Goal: Task Accomplishment & Management: Complete application form

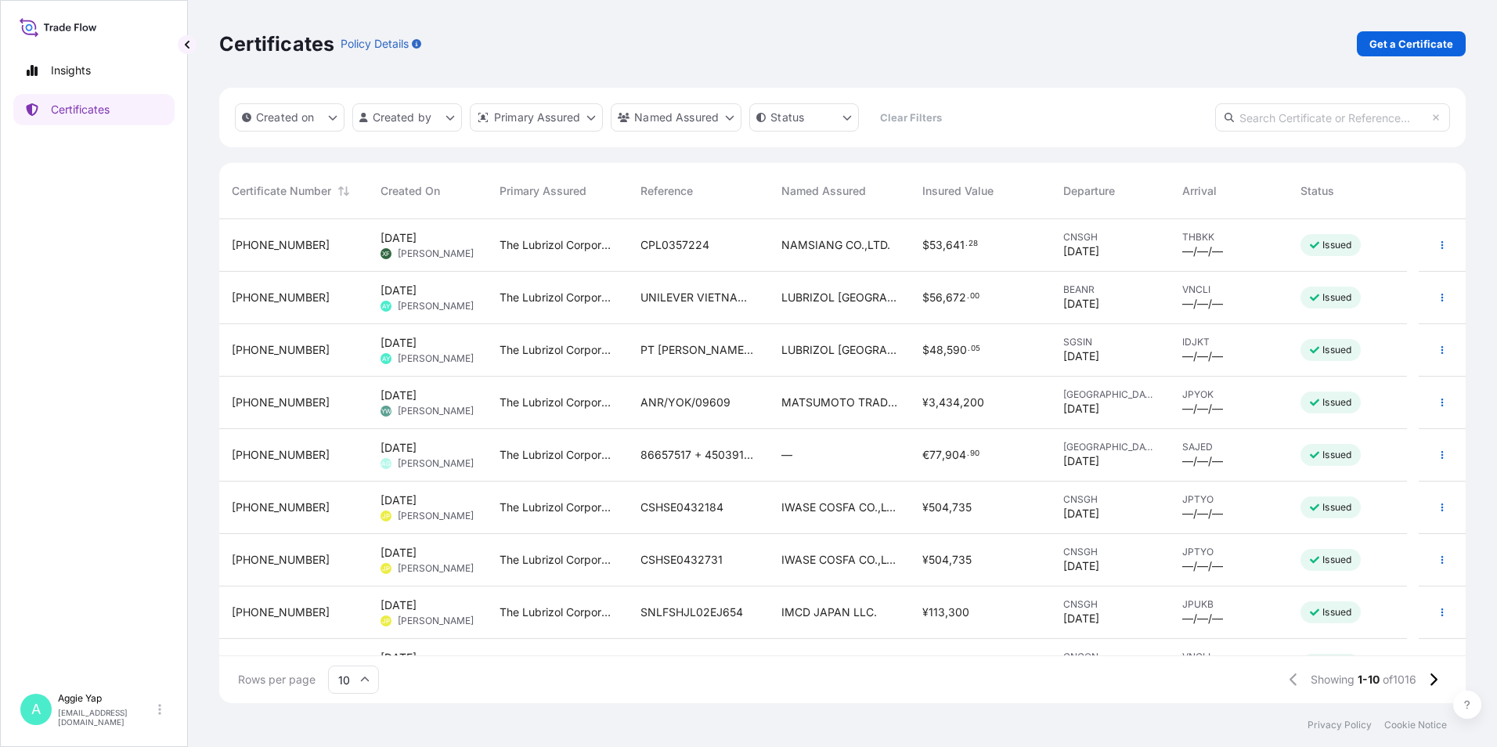
scroll to position [481, 1235]
click at [1454, 37] on link "Get a Certificate" at bounding box center [1411, 43] width 109 height 25
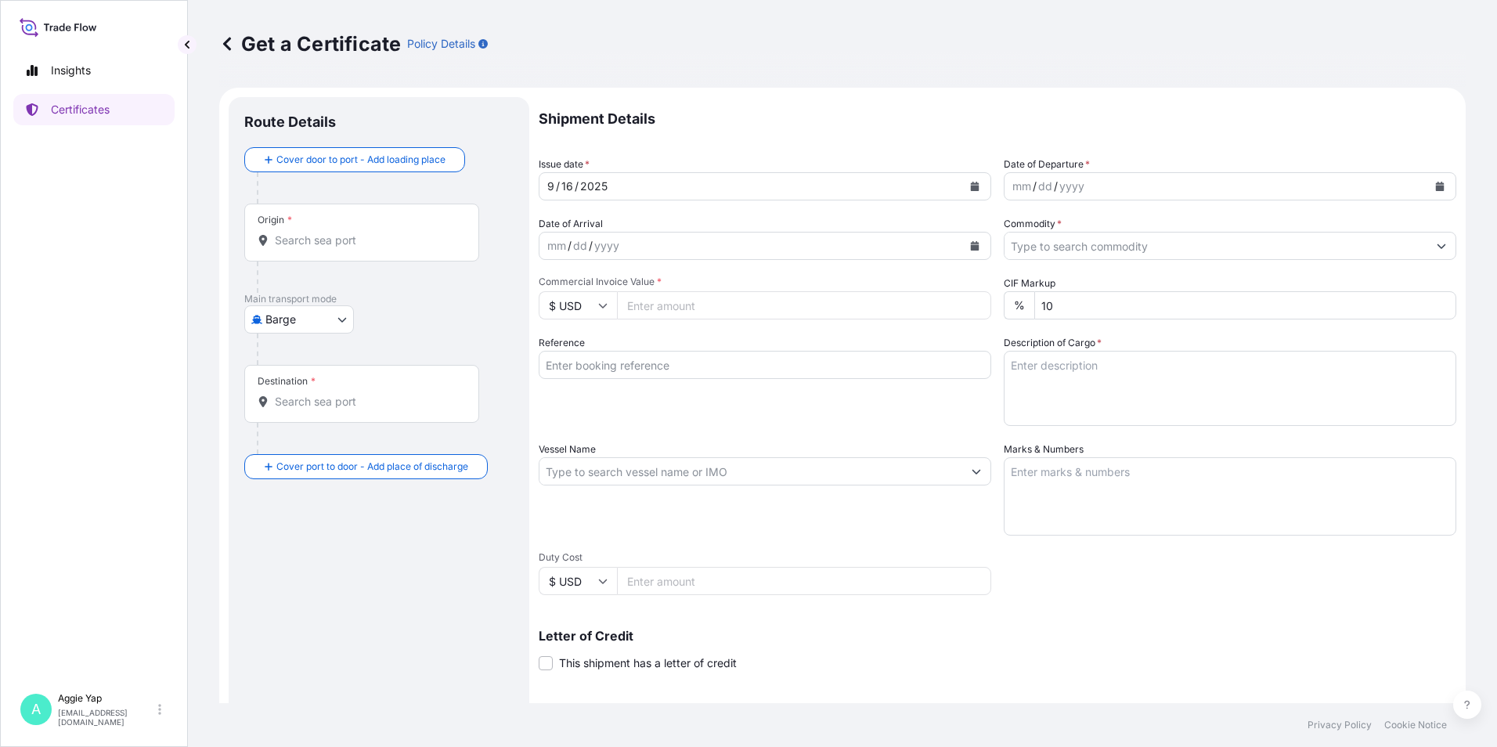
click at [305, 315] on body "Insights Certificates A [PERSON_NAME] [EMAIL_ADDRESS][DOMAIN_NAME] Get a Certif…" at bounding box center [748, 373] width 1497 height 747
click at [285, 444] on span "Ocean Vessel" at bounding box center [309, 445] width 70 height 16
select select "Ocean Vessel"
click at [340, 241] on input "Origin *" at bounding box center [367, 247] width 185 height 16
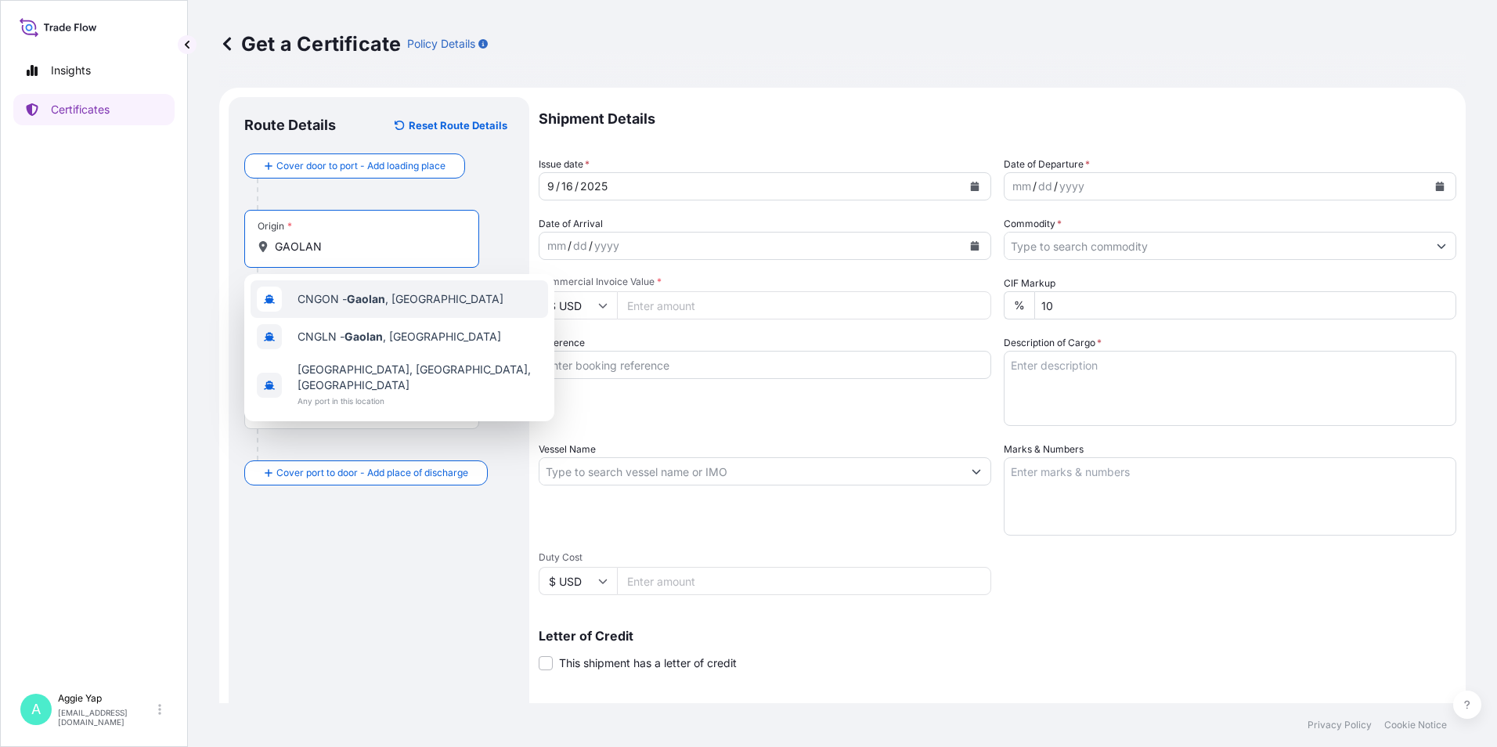
click at [341, 301] on span "CNGON - [GEOGRAPHIC_DATA] , [GEOGRAPHIC_DATA]" at bounding box center [401, 299] width 206 height 16
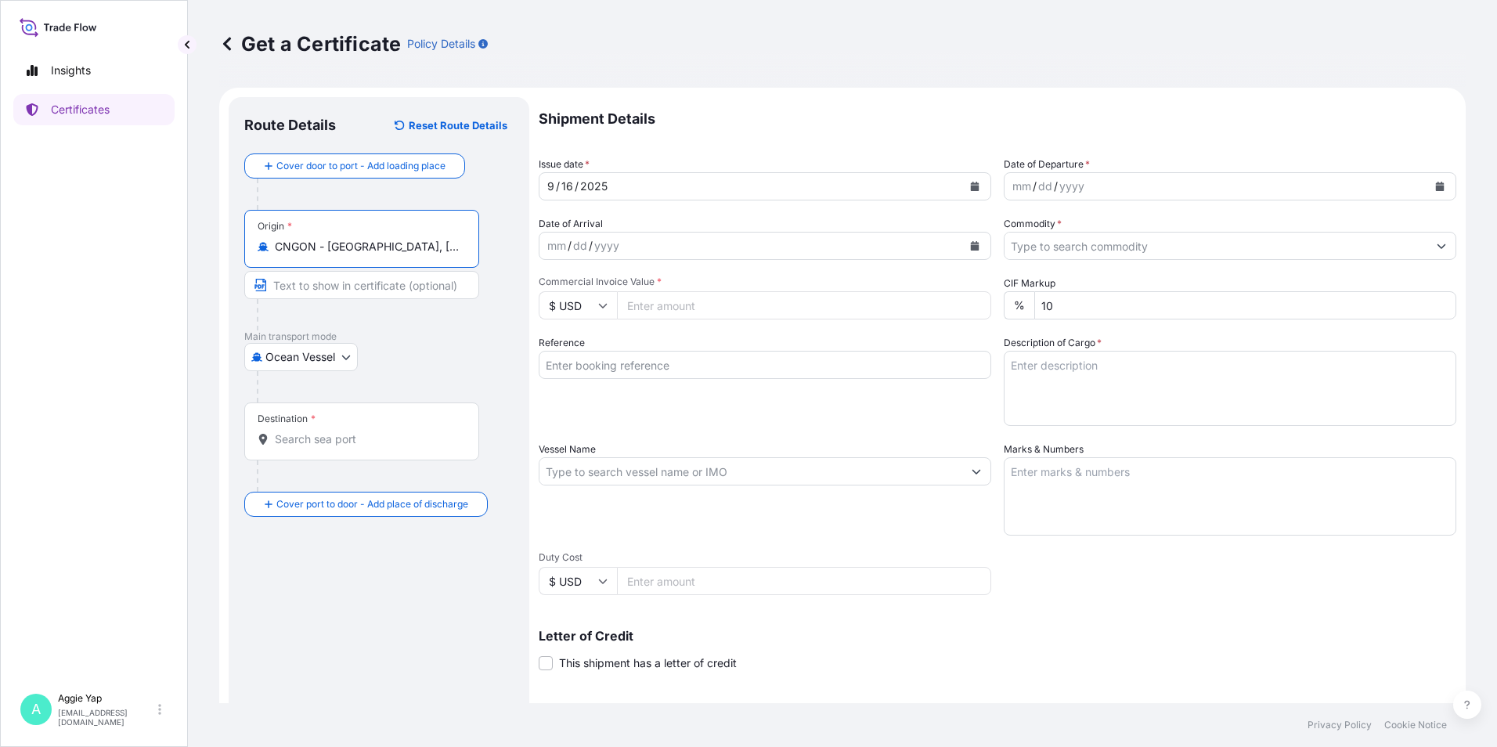
type input "CNGON - [GEOGRAPHIC_DATA], [GEOGRAPHIC_DATA]"
click at [275, 448] on div "Destination *" at bounding box center [361, 432] width 235 height 58
click at [275, 447] on input "Destination *" at bounding box center [367, 440] width 185 height 16
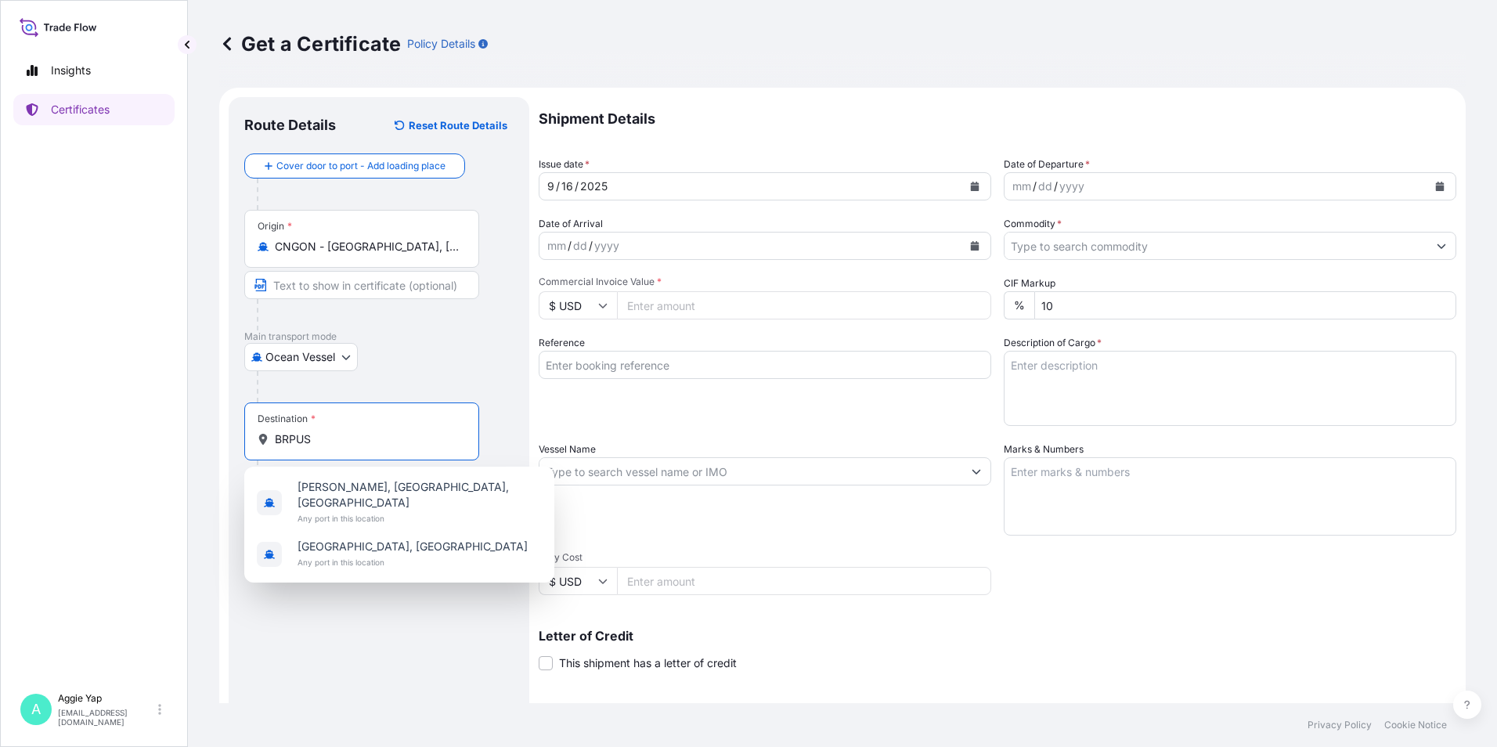
click at [281, 439] on input "BRPUS" at bounding box center [367, 440] width 185 height 16
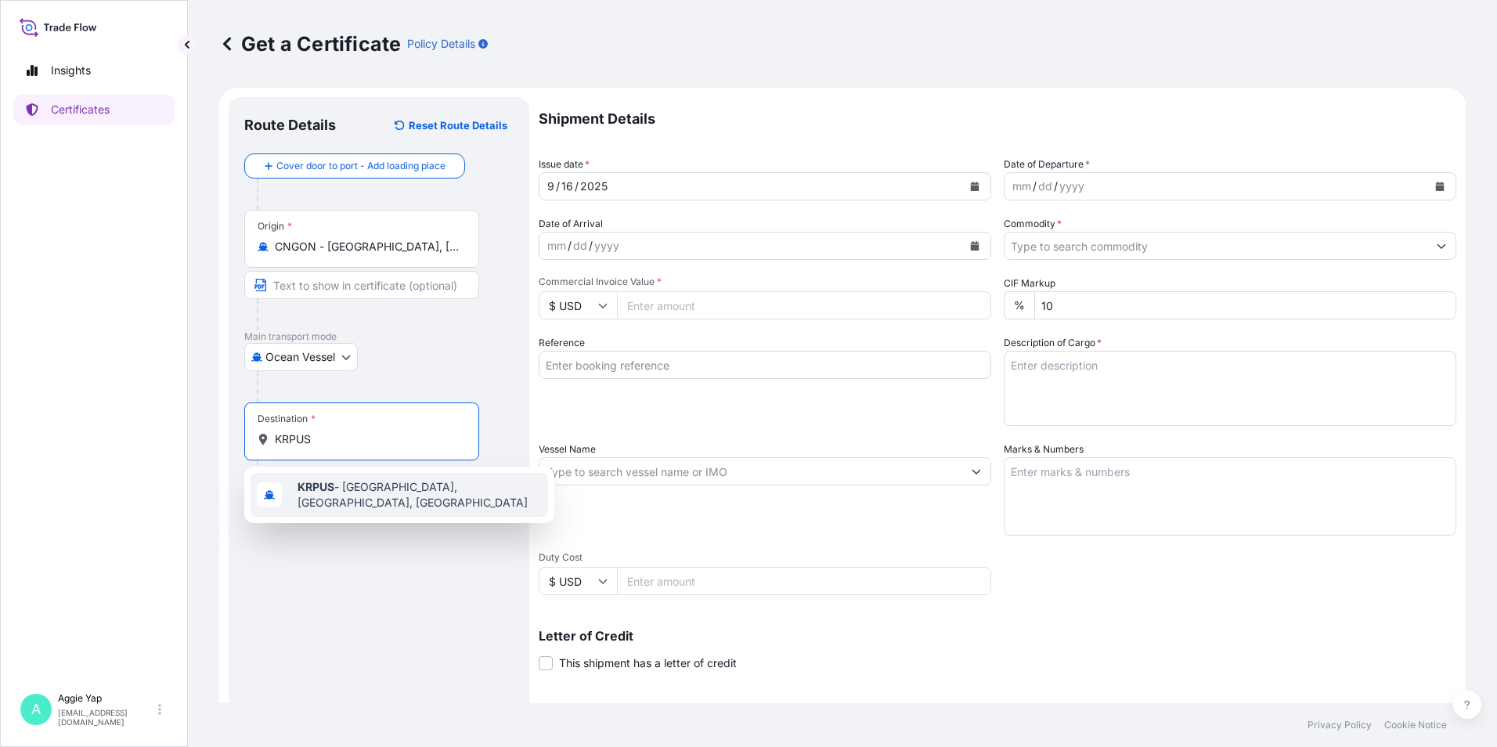
click at [338, 493] on span "KRPUS - [GEOGRAPHIC_DATA], [GEOGRAPHIC_DATA], [GEOGRAPHIC_DATA]" at bounding box center [420, 494] width 244 height 31
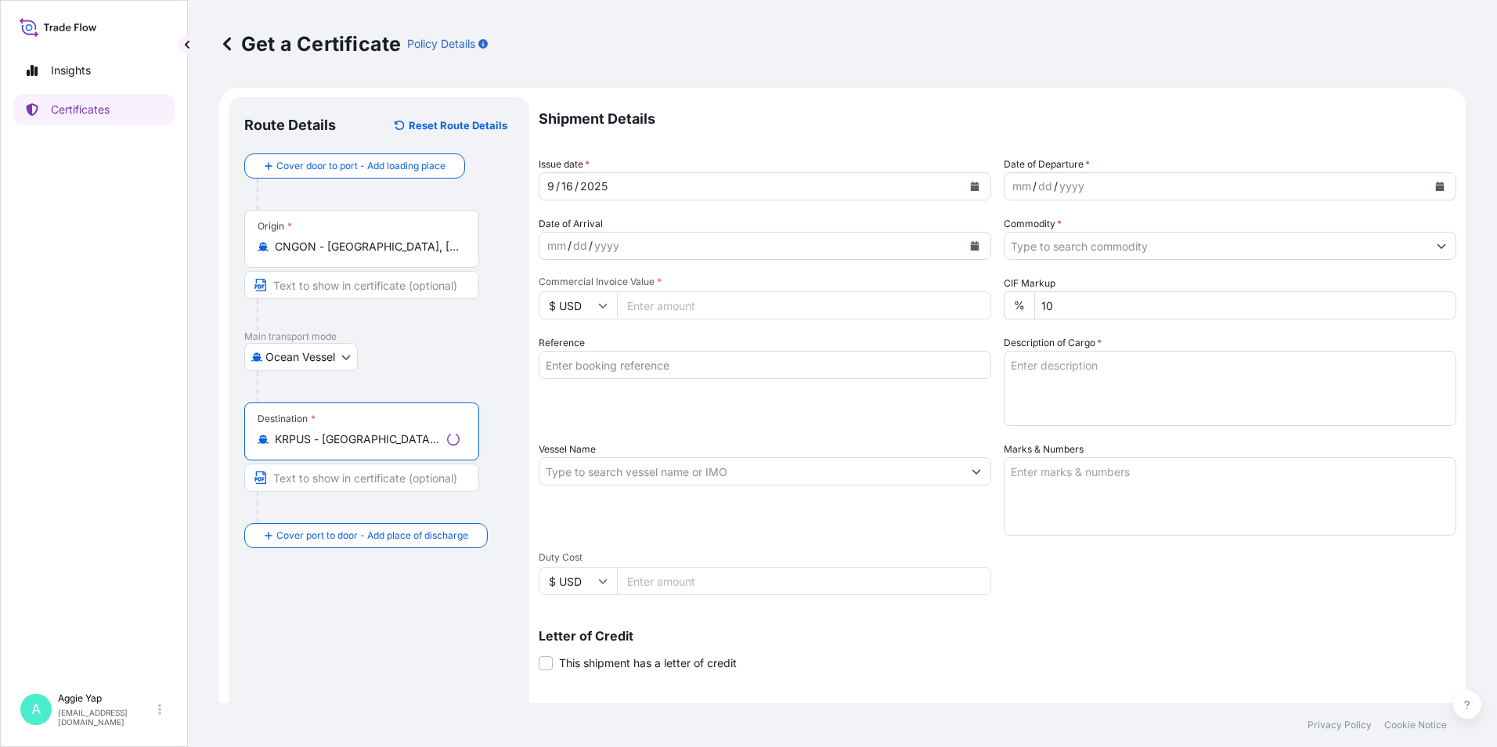
type input "KRPUS - [GEOGRAPHIC_DATA], [GEOGRAPHIC_DATA], [GEOGRAPHIC_DATA]"
click at [971, 186] on icon "Calendar" at bounding box center [975, 186] width 9 height 9
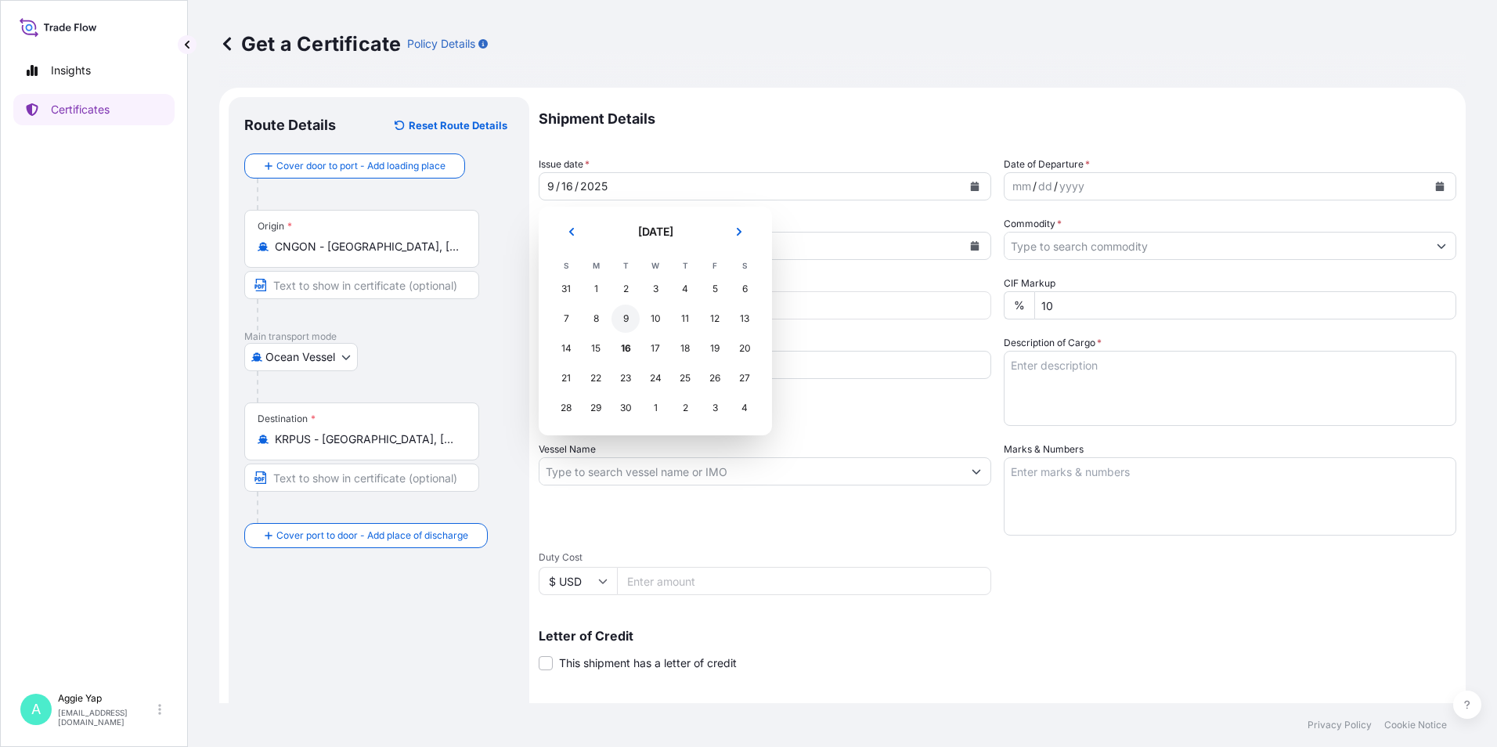
click at [632, 327] on div "9" at bounding box center [626, 319] width 28 height 28
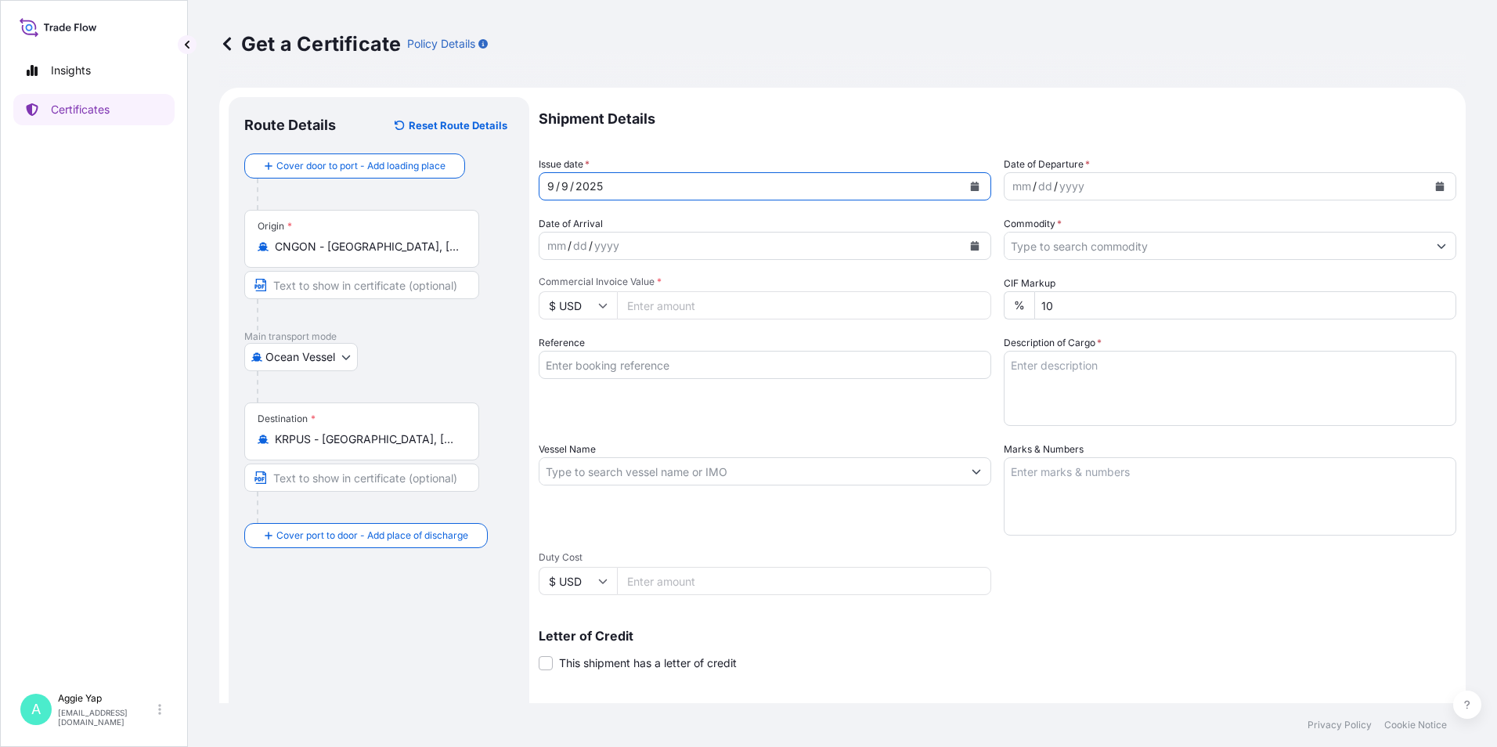
click at [1428, 187] on button "Calendar" at bounding box center [1440, 186] width 25 height 25
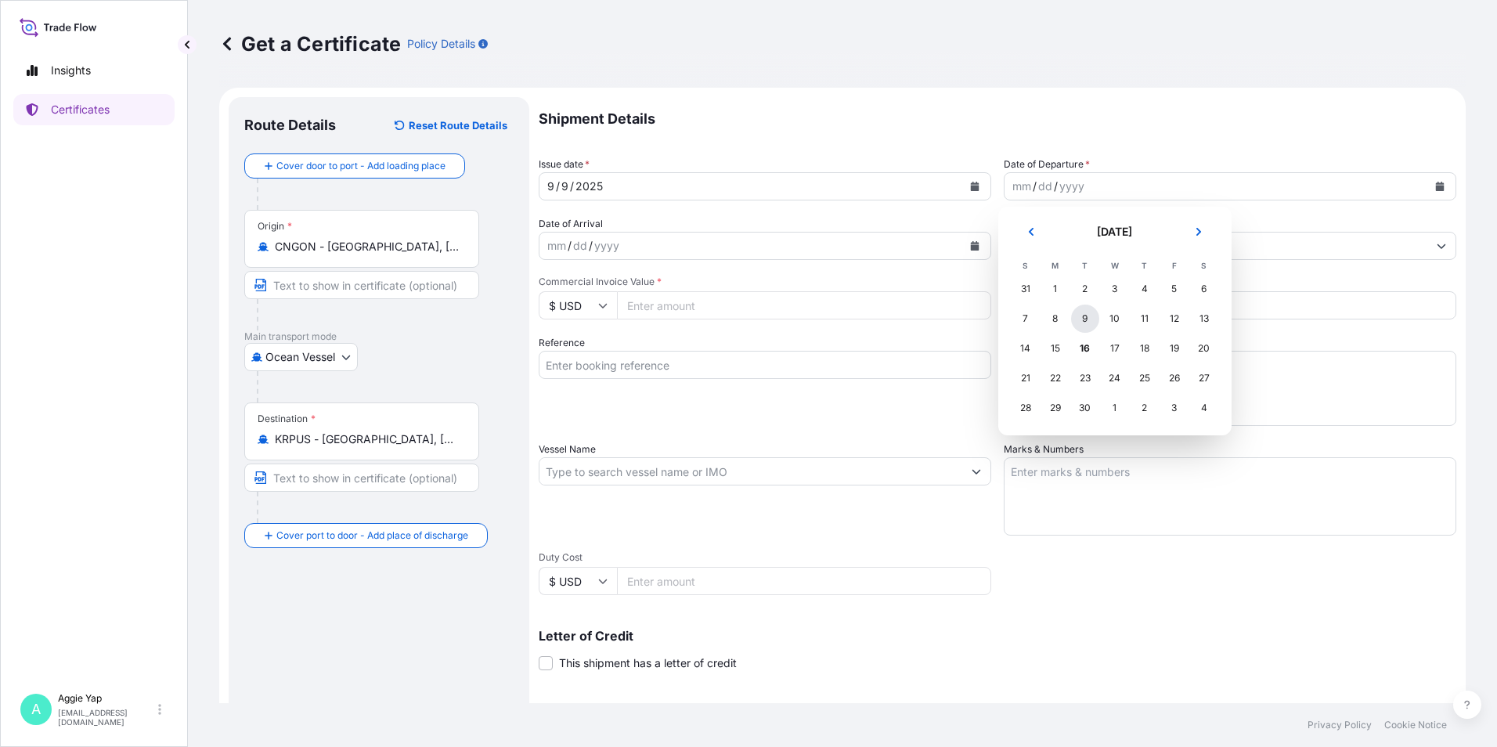
click at [1089, 326] on div "9" at bounding box center [1085, 319] width 28 height 28
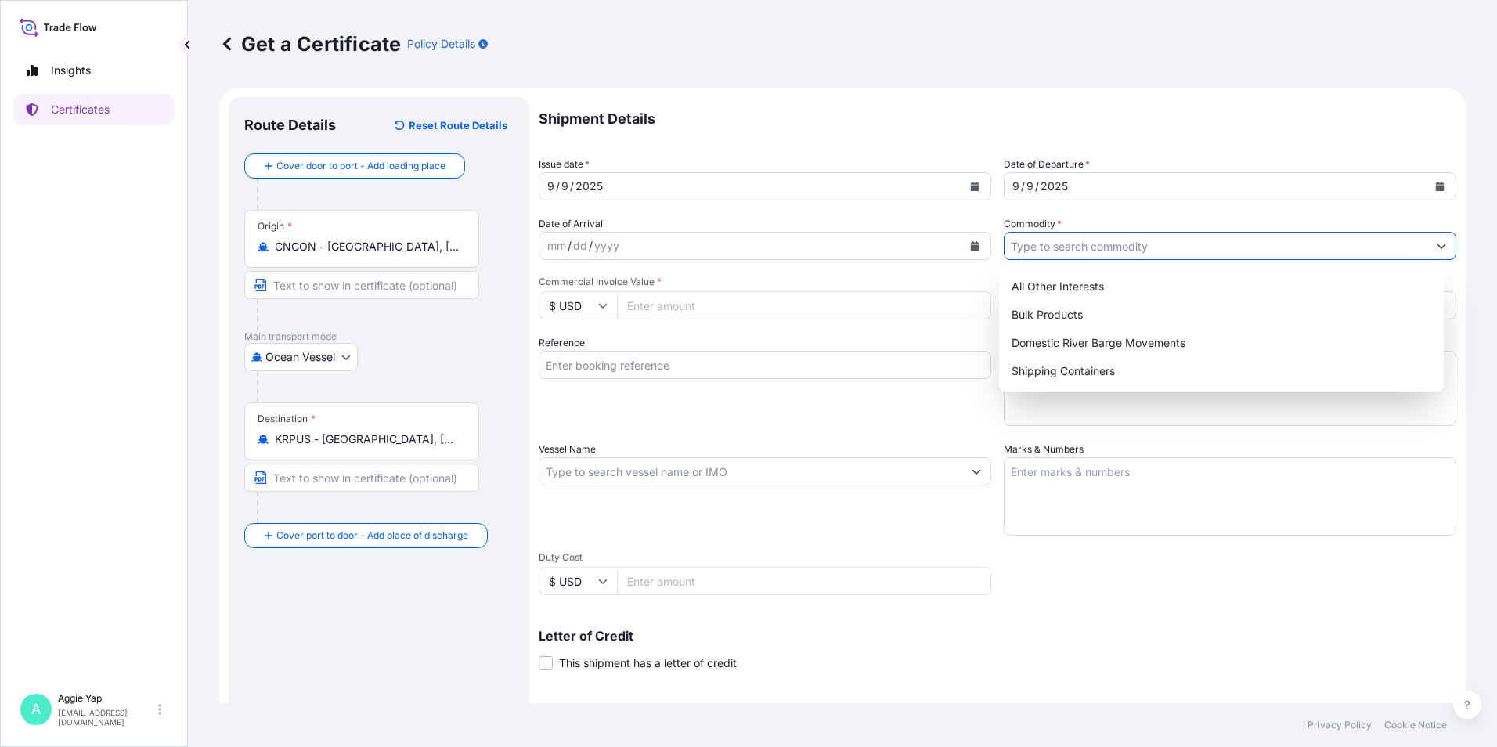
click at [1071, 252] on input "Commodity *" at bounding box center [1216, 246] width 423 height 28
click at [1049, 372] on div "Shipping Containers" at bounding box center [1222, 371] width 433 height 28
type input "Shipping Containers"
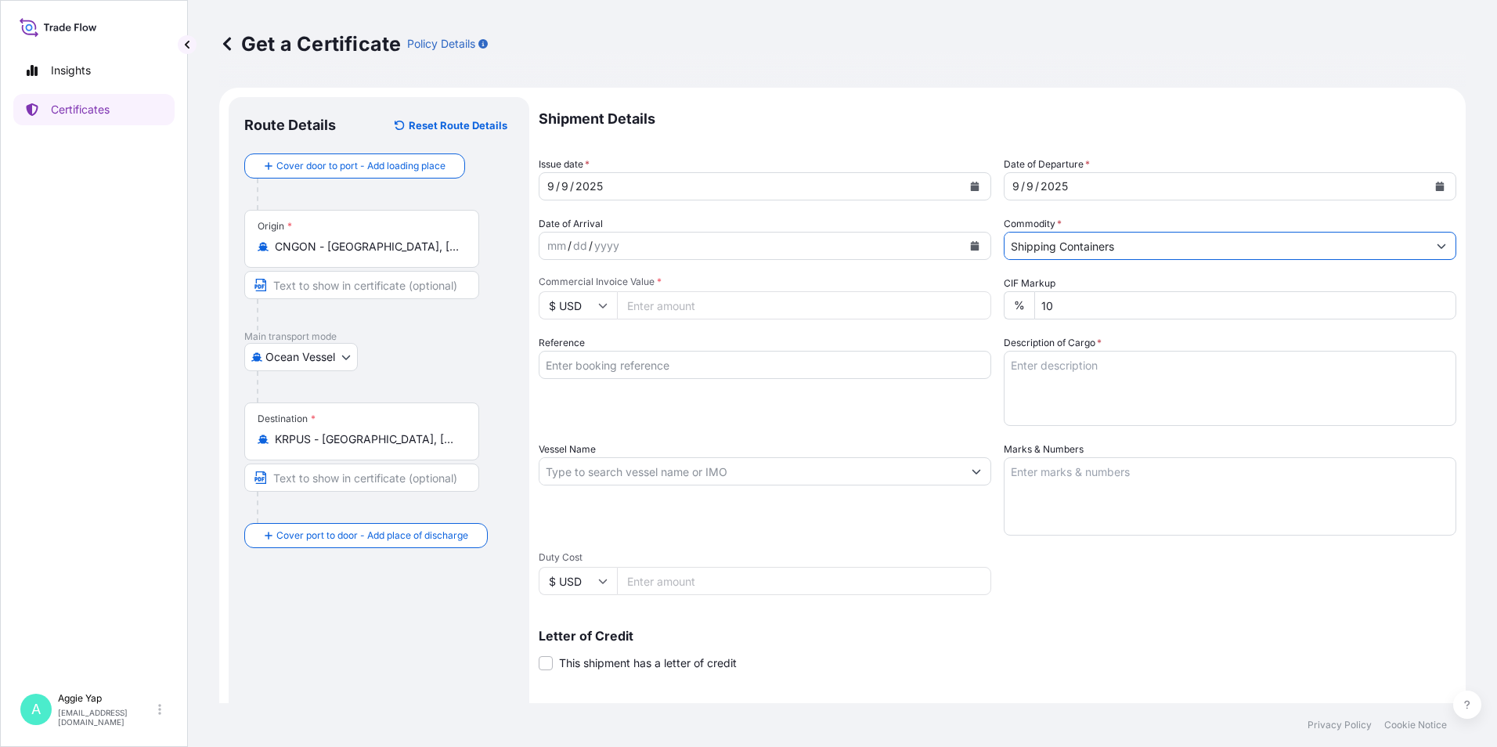
click at [676, 312] on input "Commercial Invoice Value *" at bounding box center [804, 305] width 374 height 28
type input "70844"
click at [639, 363] on input "Reference" at bounding box center [765, 365] width 453 height 28
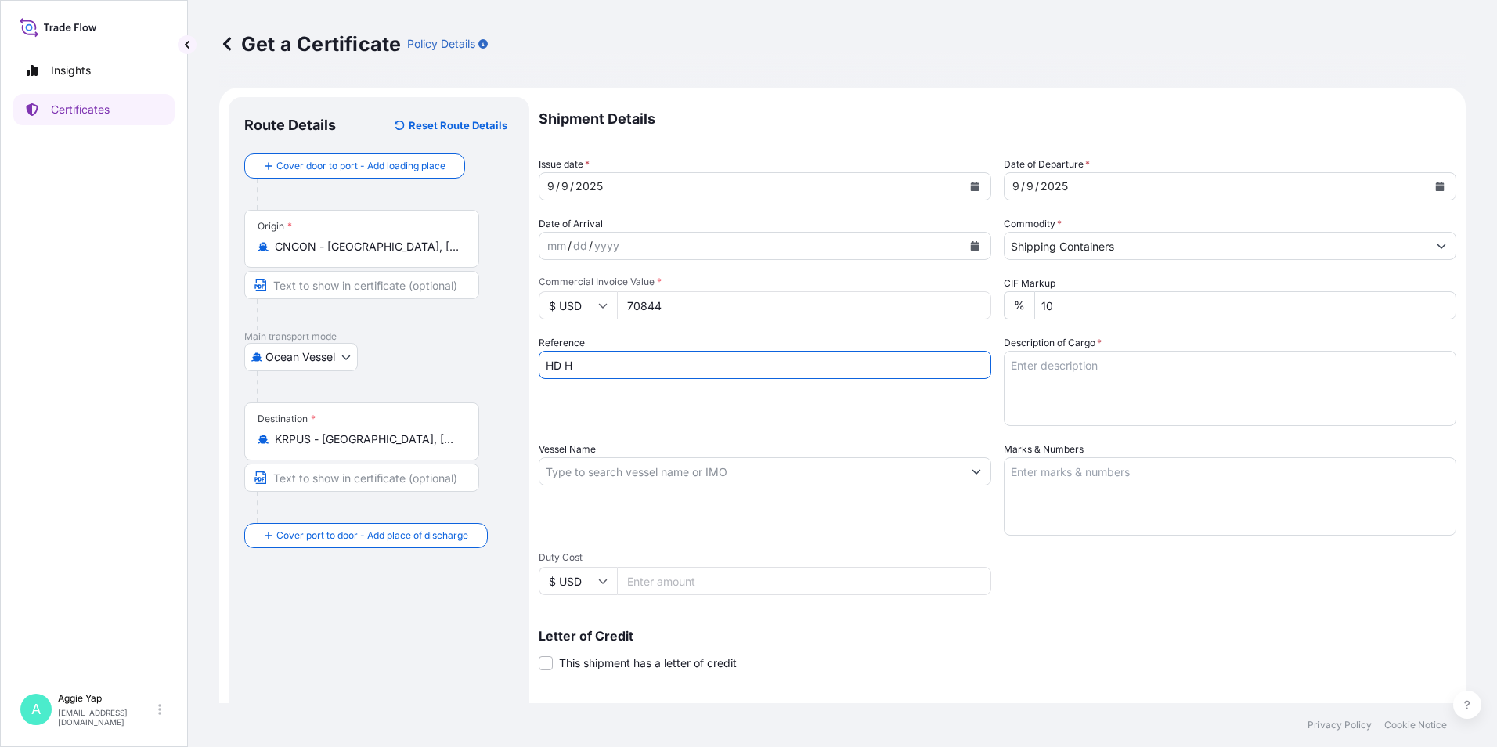
type input "HD HYUNDAI OILBANK CO LTD"
click at [623, 470] on input "Vessel Name" at bounding box center [751, 471] width 423 height 28
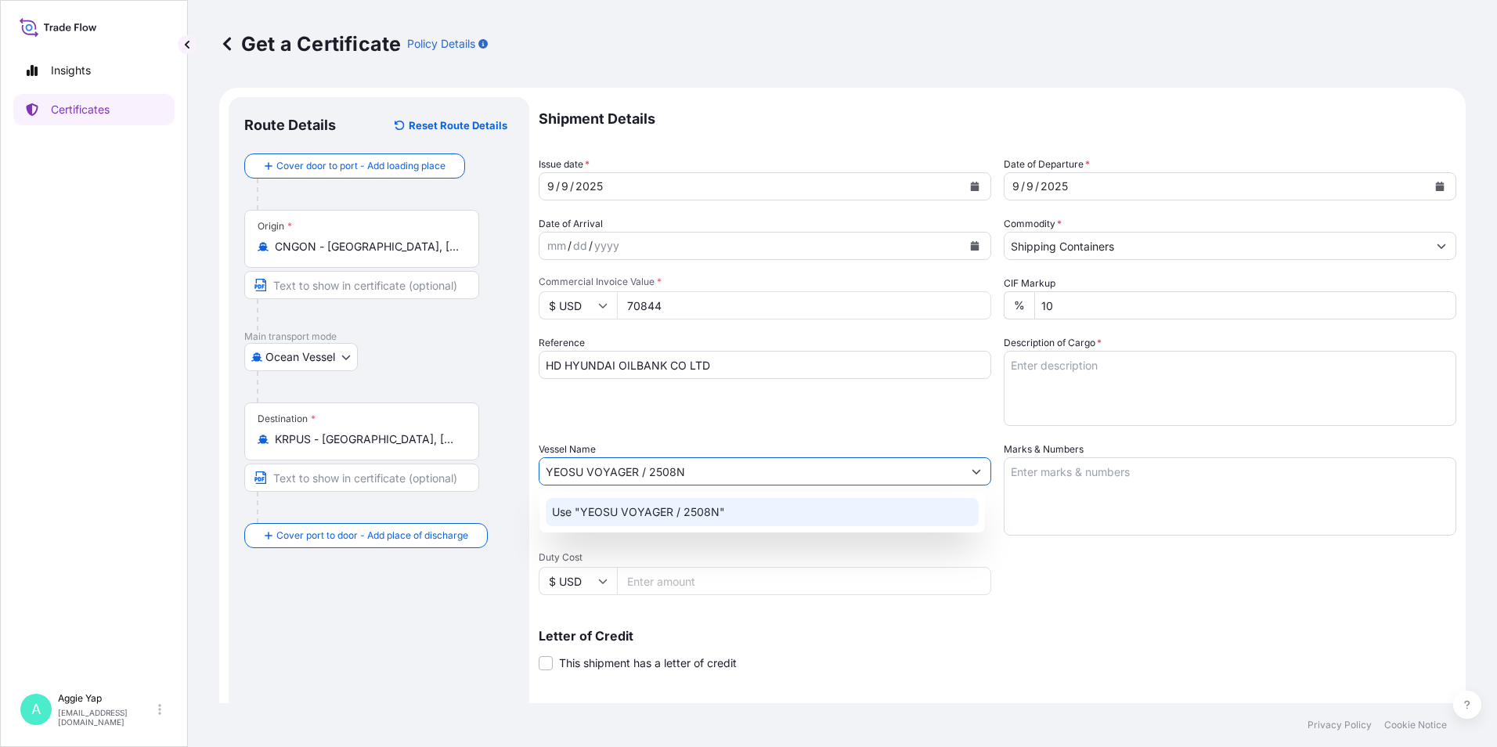
click at [772, 515] on div "Use "YEOSU VOYAGER / 2508N"" at bounding box center [762, 512] width 433 height 28
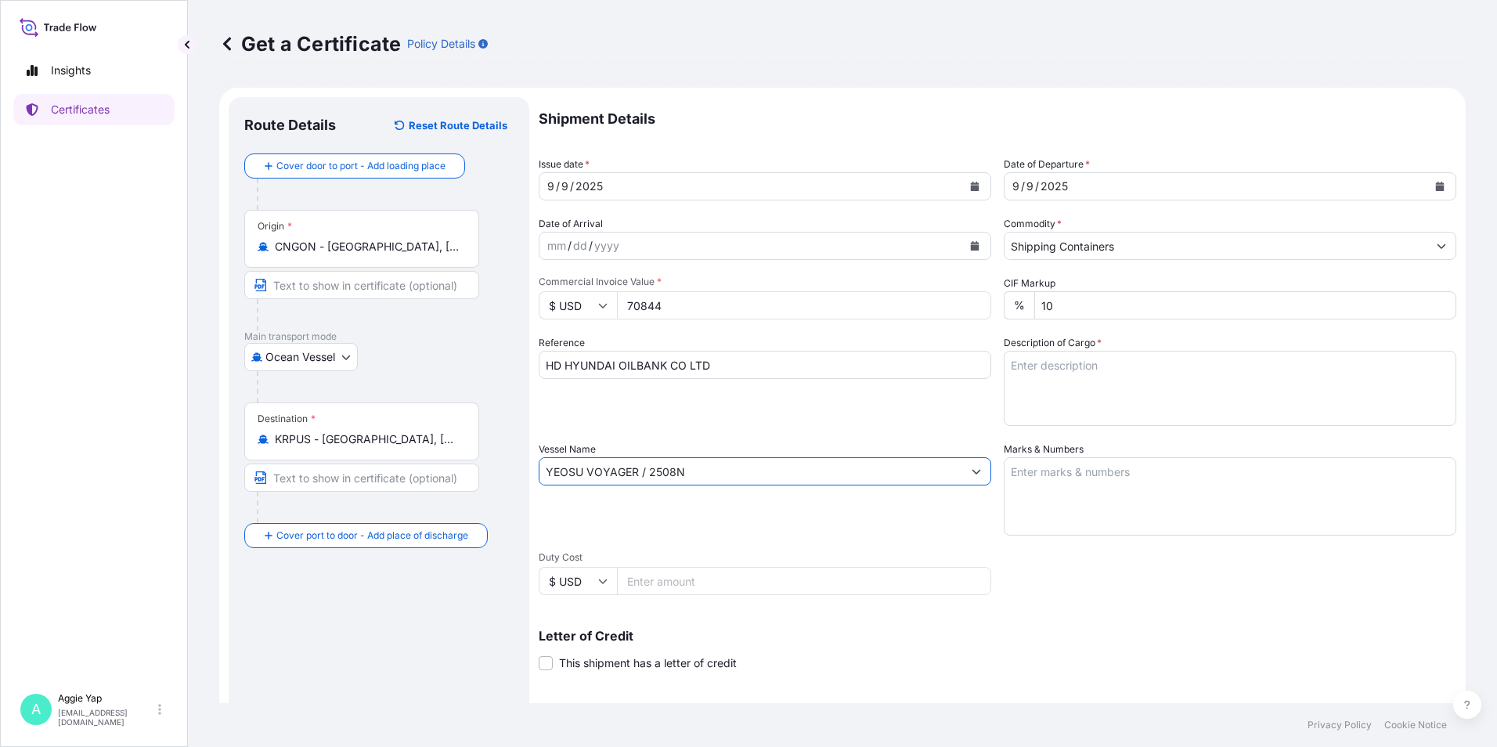
type input "YEOSU VOYAGER / 2508N"
drag, startPoint x: 1122, startPoint y: 489, endPoint x: 1132, endPoint y: 490, distance: 11.0
click at [1122, 489] on textarea "Marks & Numbers" at bounding box center [1230, 496] width 453 height 78
type textarea "AS PER BILL OF LADING"
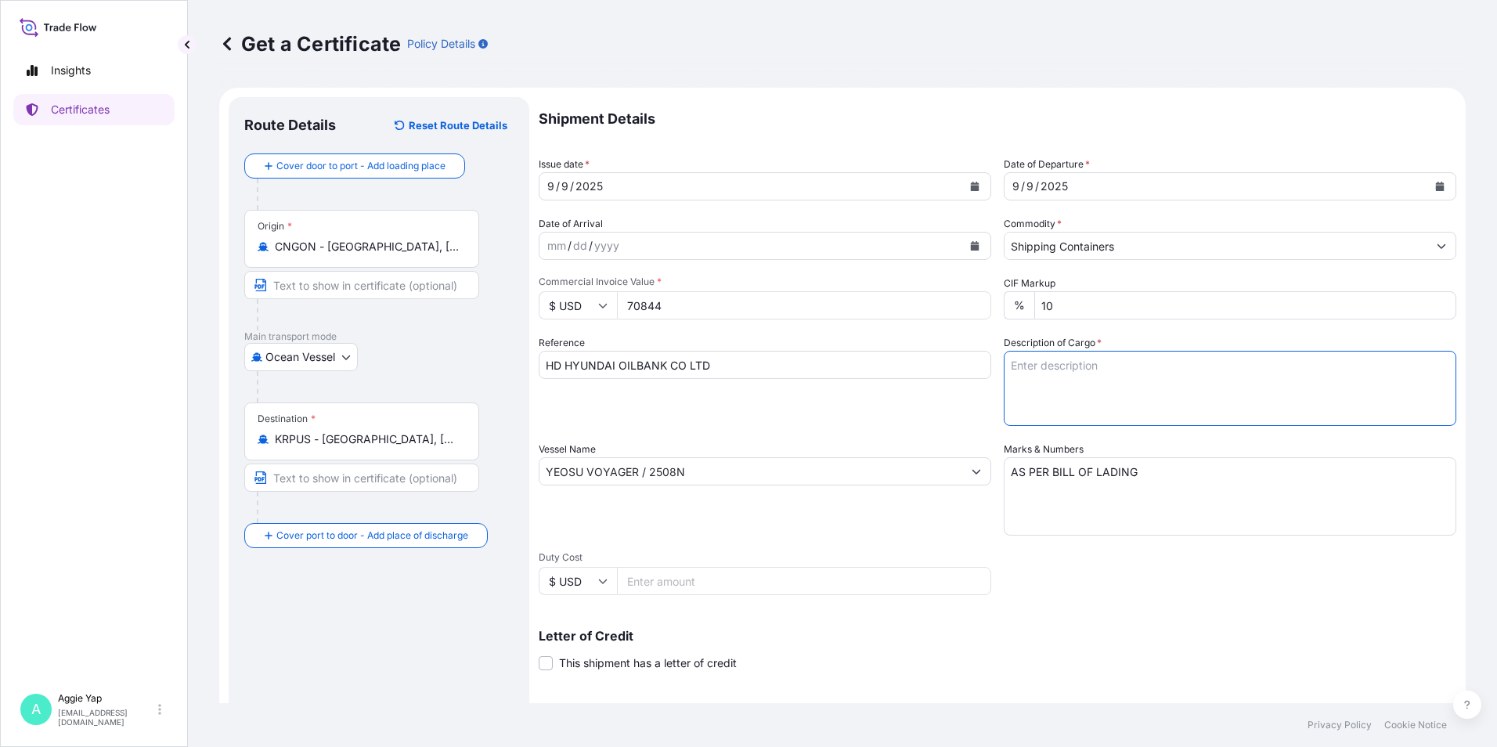
click at [1133, 384] on textarea "Description of Cargo *" at bounding box center [1230, 388] width 453 height 75
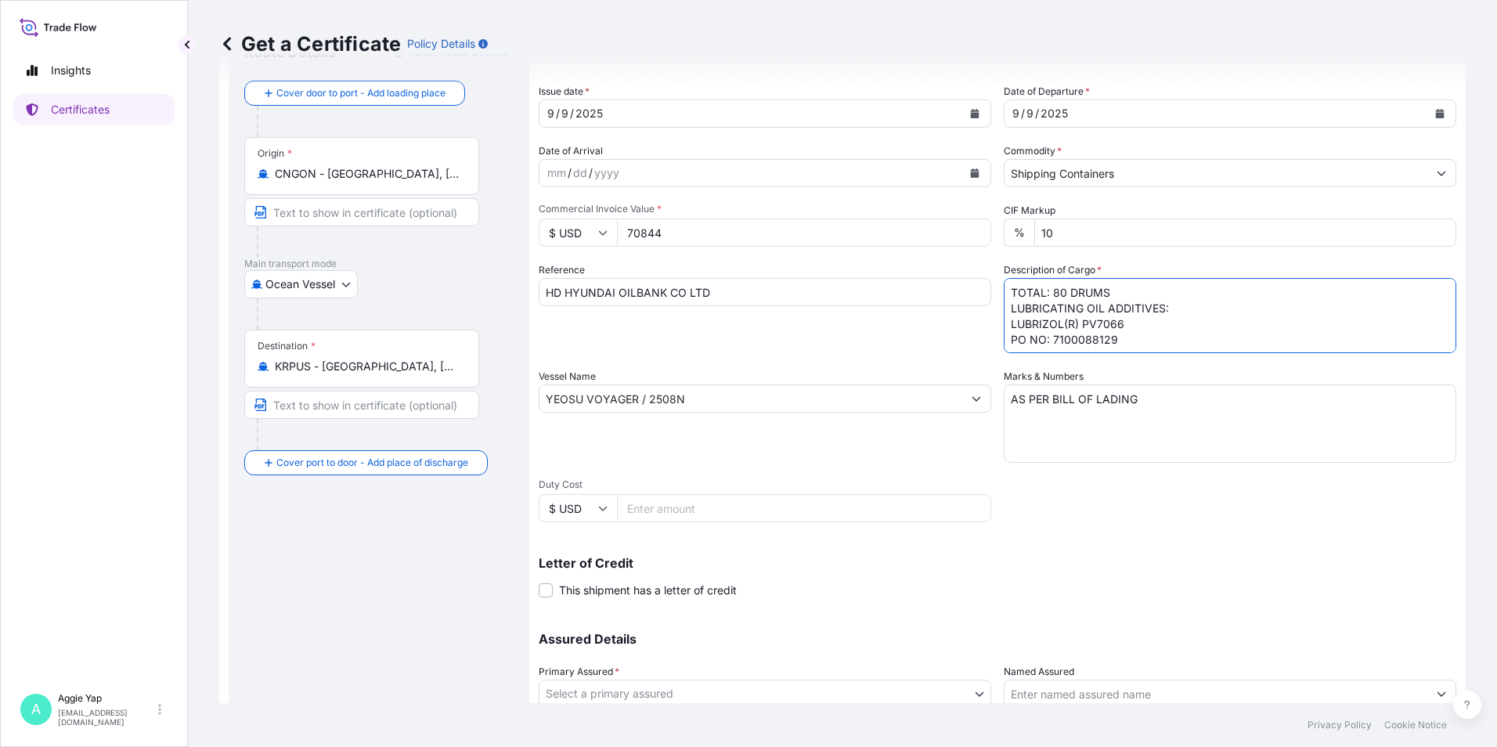
scroll to position [193, 0]
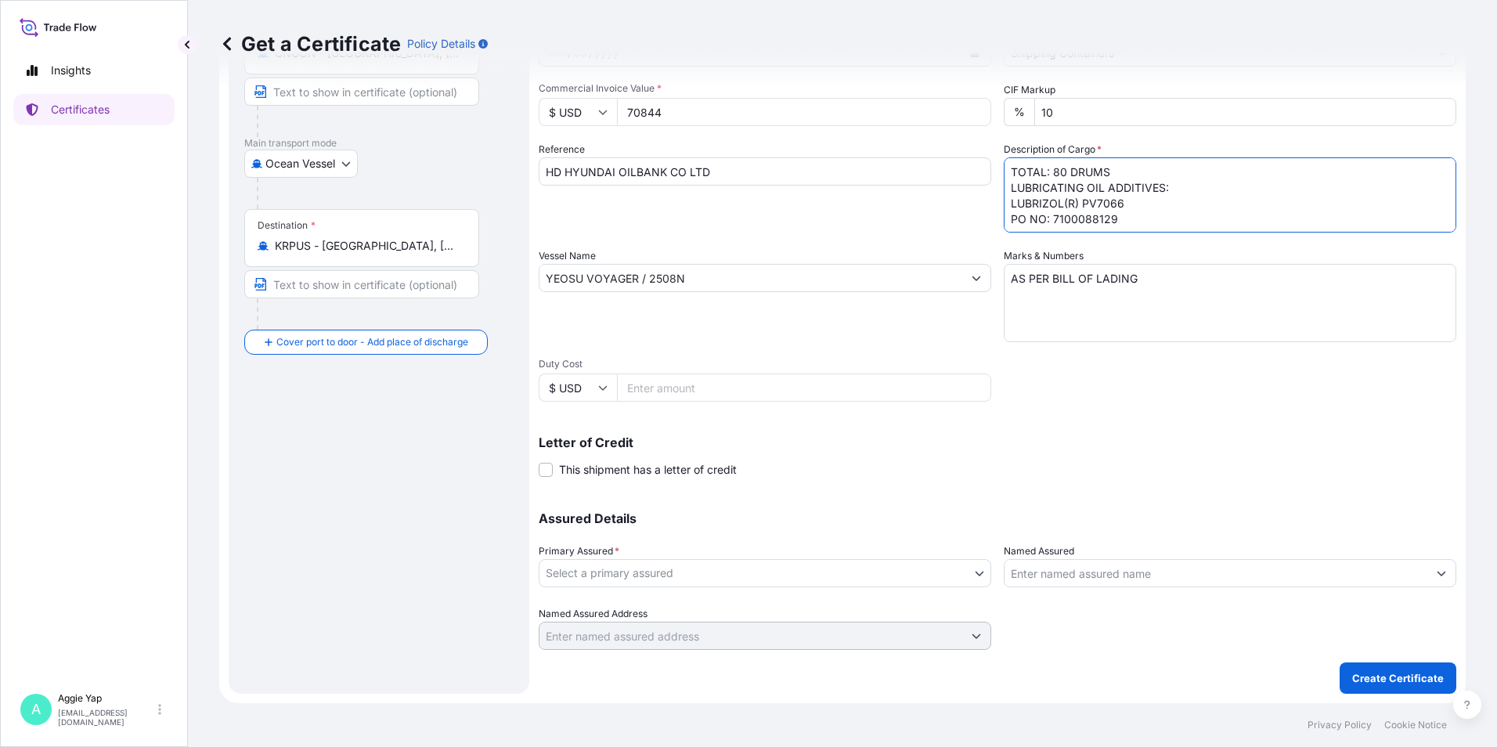
type textarea "TOTAL: 80 DRUMS LUBRICATING OIL ADDITIVES: LUBRIZOL(R) PV7066 PO NO: 7100088129"
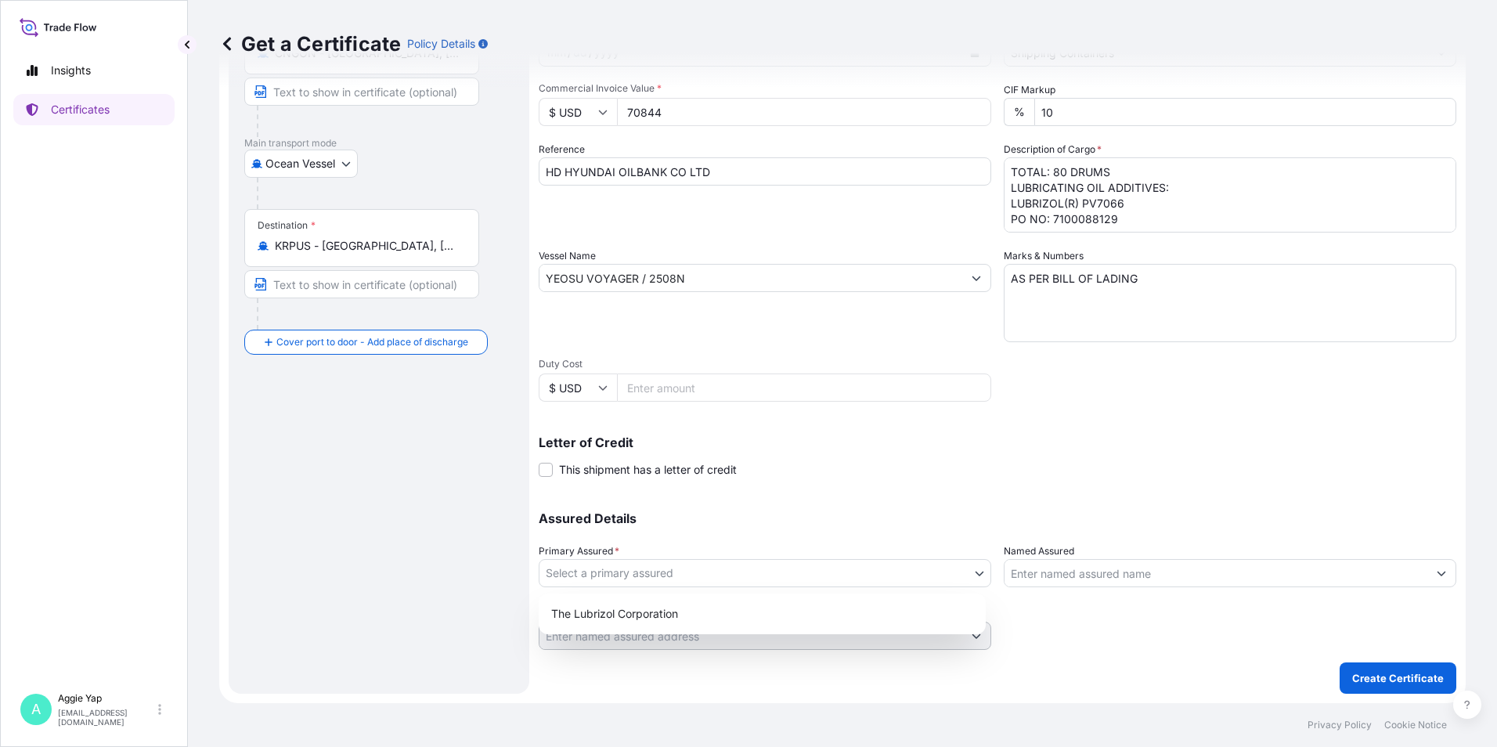
click at [675, 567] on body "Insights Certificates A [PERSON_NAME] [EMAIL_ADDRESS][DOMAIN_NAME] Get a Certif…" at bounding box center [748, 373] width 1497 height 747
click at [733, 618] on div "The Lubrizol Corporation" at bounding box center [762, 614] width 435 height 28
select select "31566"
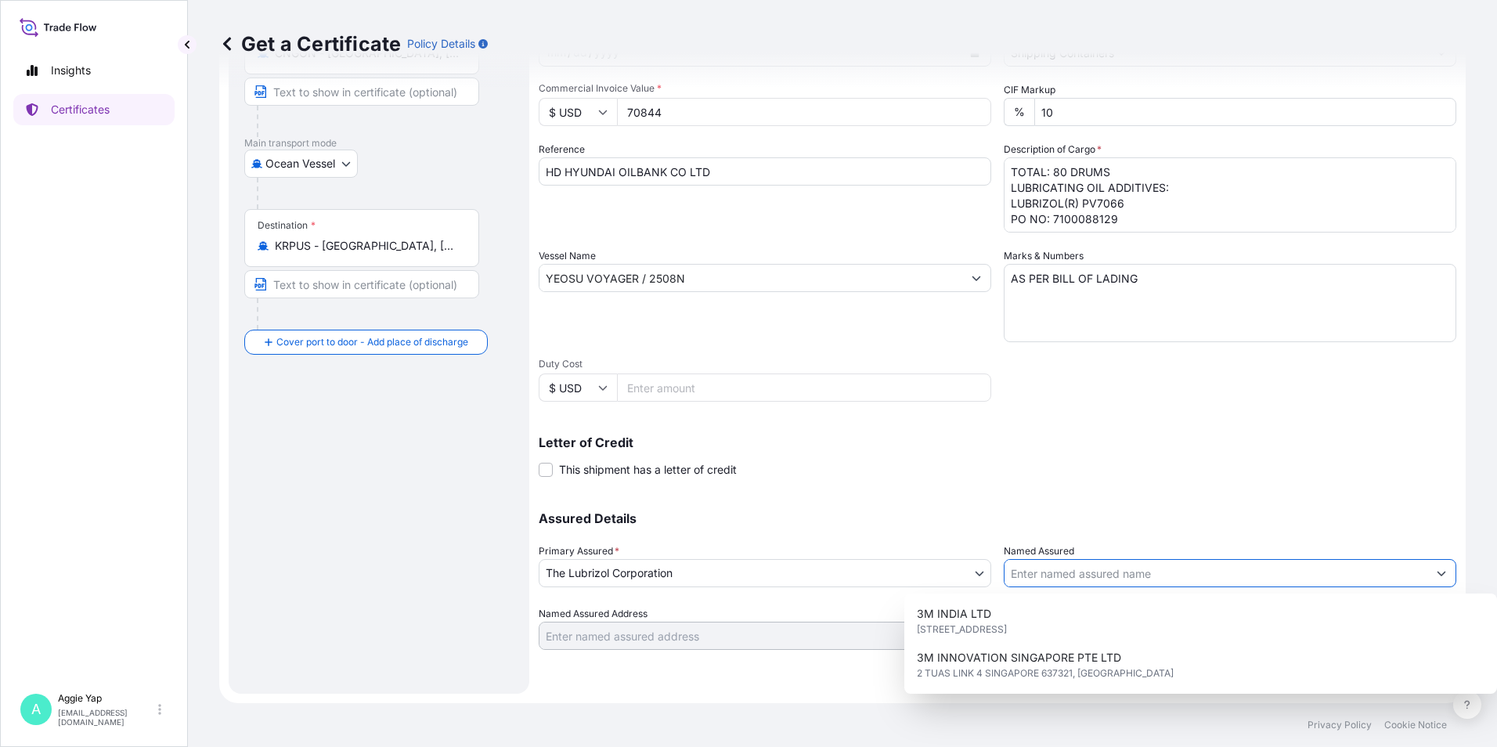
click at [1089, 575] on input "Named Assured" at bounding box center [1216, 573] width 423 height 28
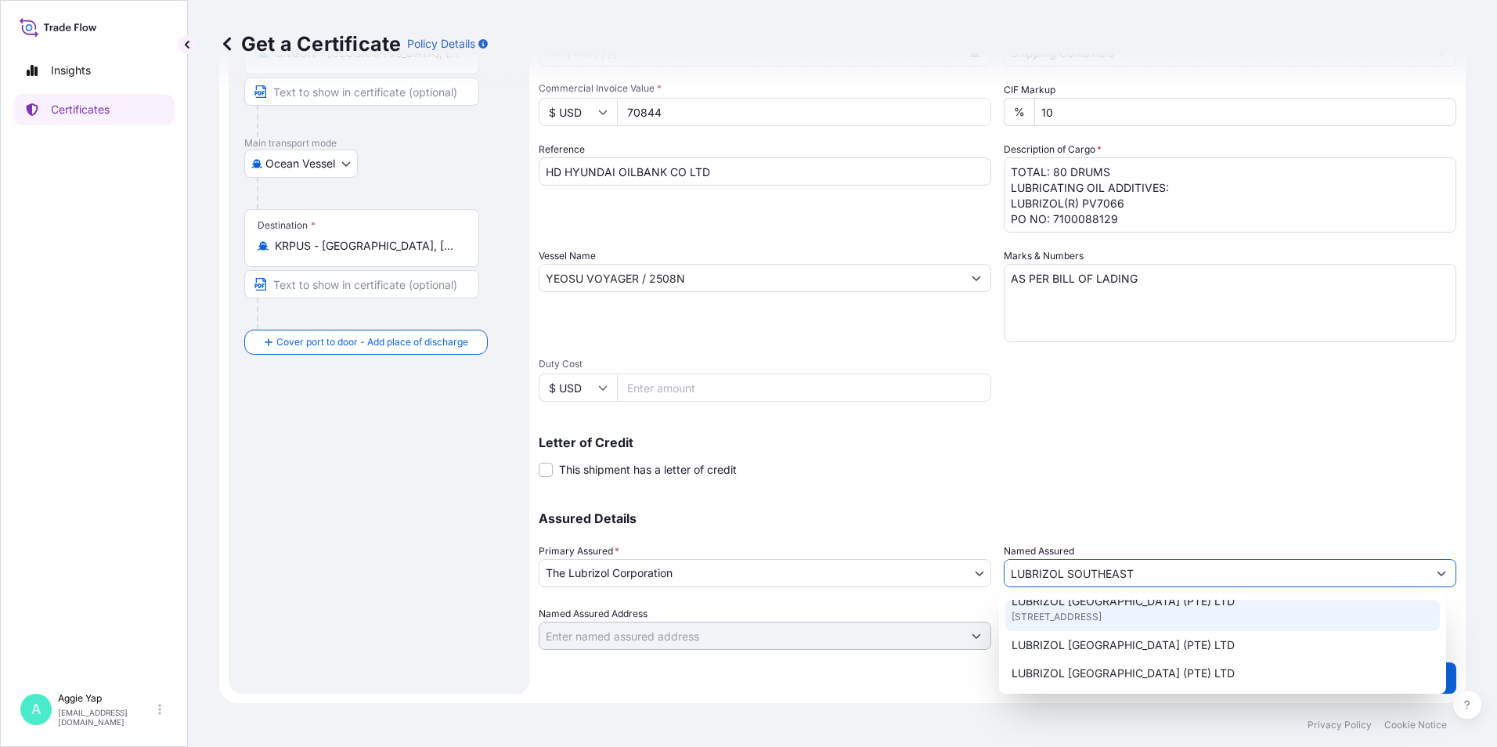
scroll to position [78, 0]
click at [1102, 626] on span "[STREET_ADDRESS]" at bounding box center [1057, 624] width 90 height 16
type input "LUBRIZOL [GEOGRAPHIC_DATA] (PTE) LTD"
type input "[STREET_ADDRESS]"
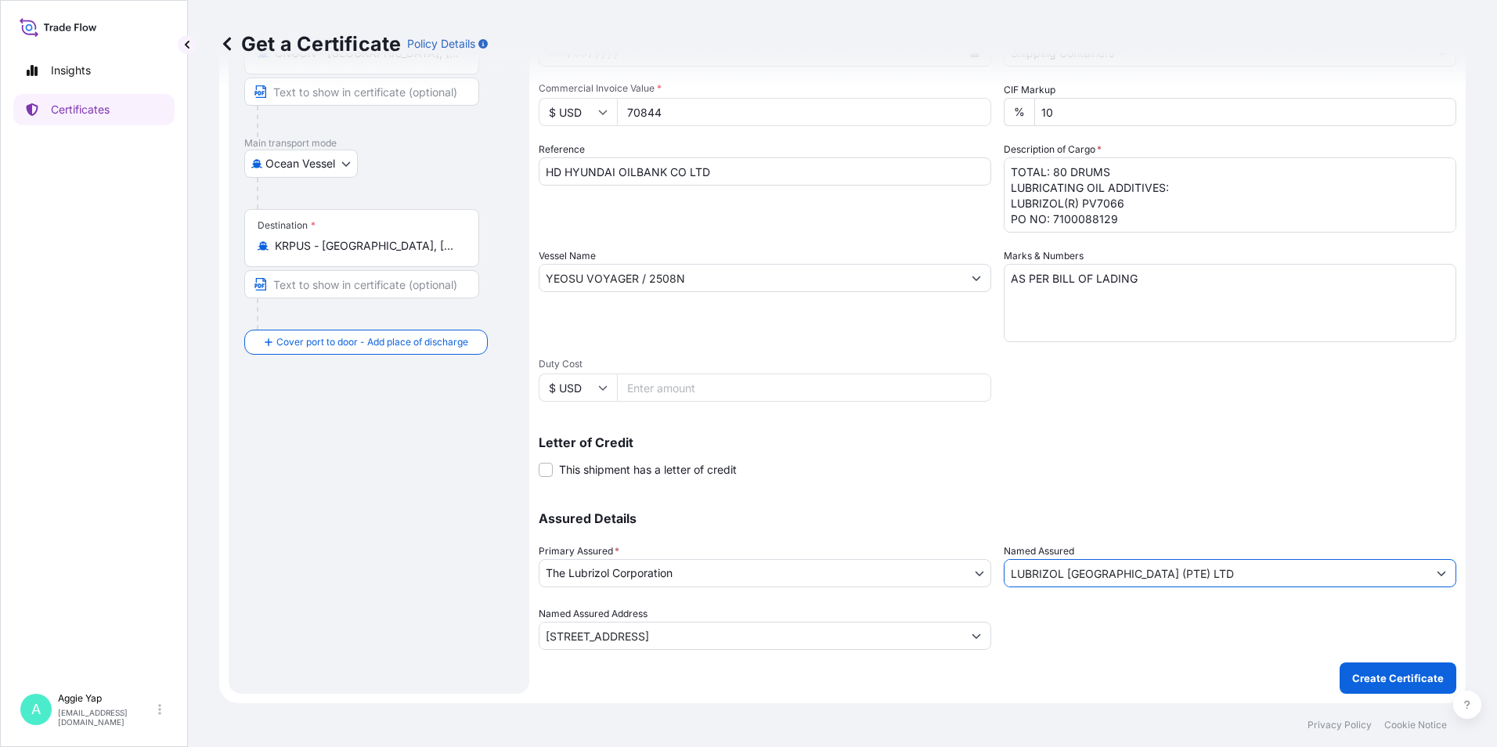
type input "LUBRIZOL [GEOGRAPHIC_DATA] (PTE) LTD"
click at [1027, 446] on p "Letter of Credit" at bounding box center [998, 442] width 918 height 13
click at [1342, 671] on button "Create Certificate" at bounding box center [1398, 678] width 117 height 31
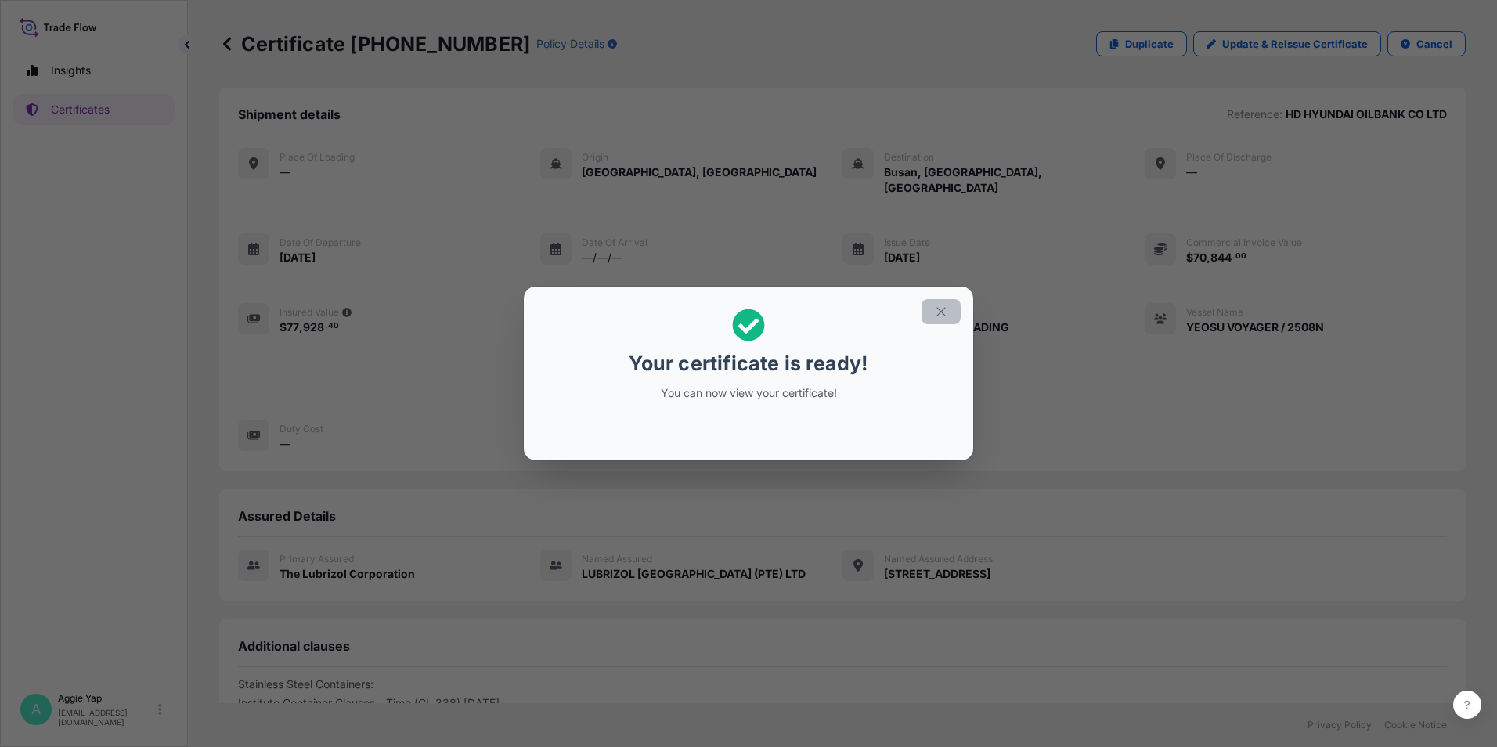
click at [943, 315] on icon "button" at bounding box center [941, 312] width 14 height 14
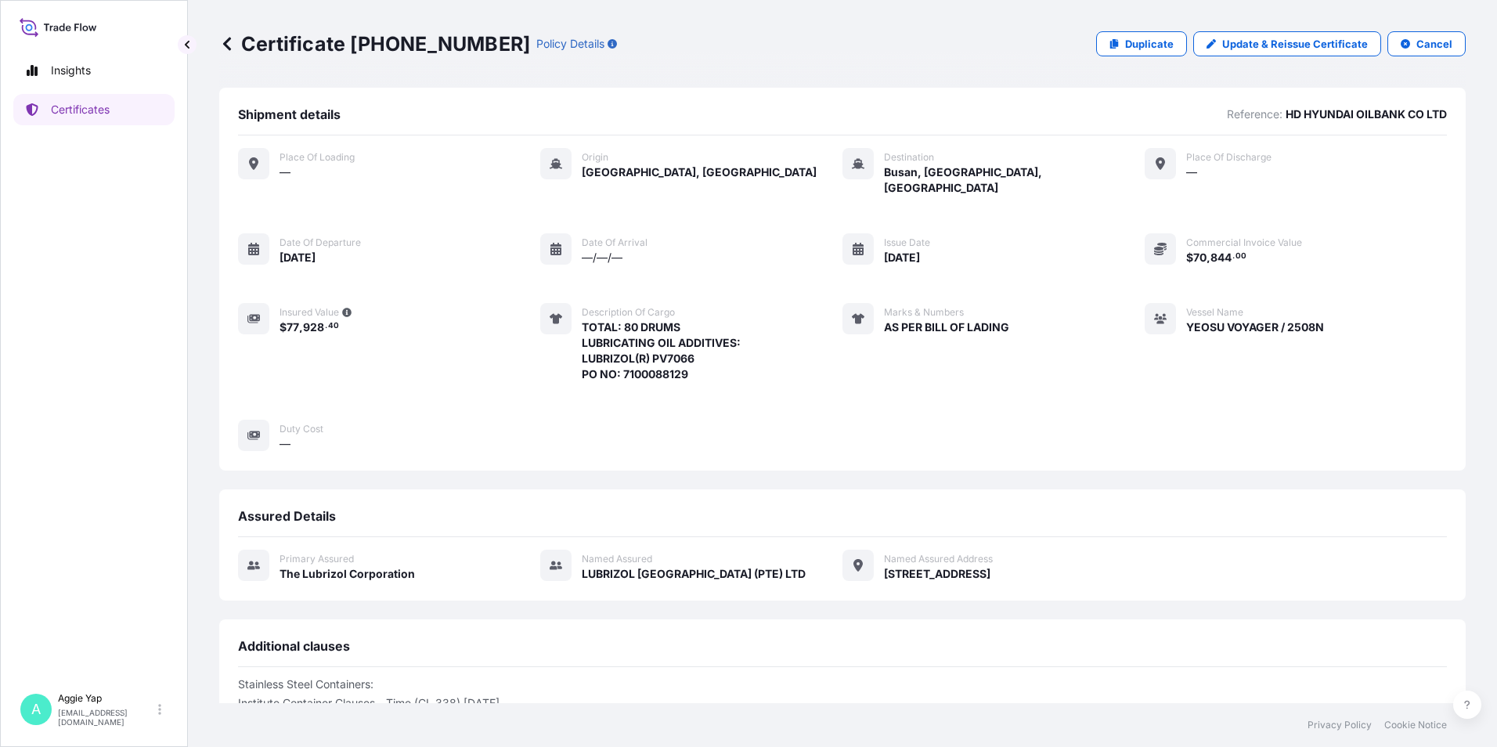
scroll to position [192, 0]
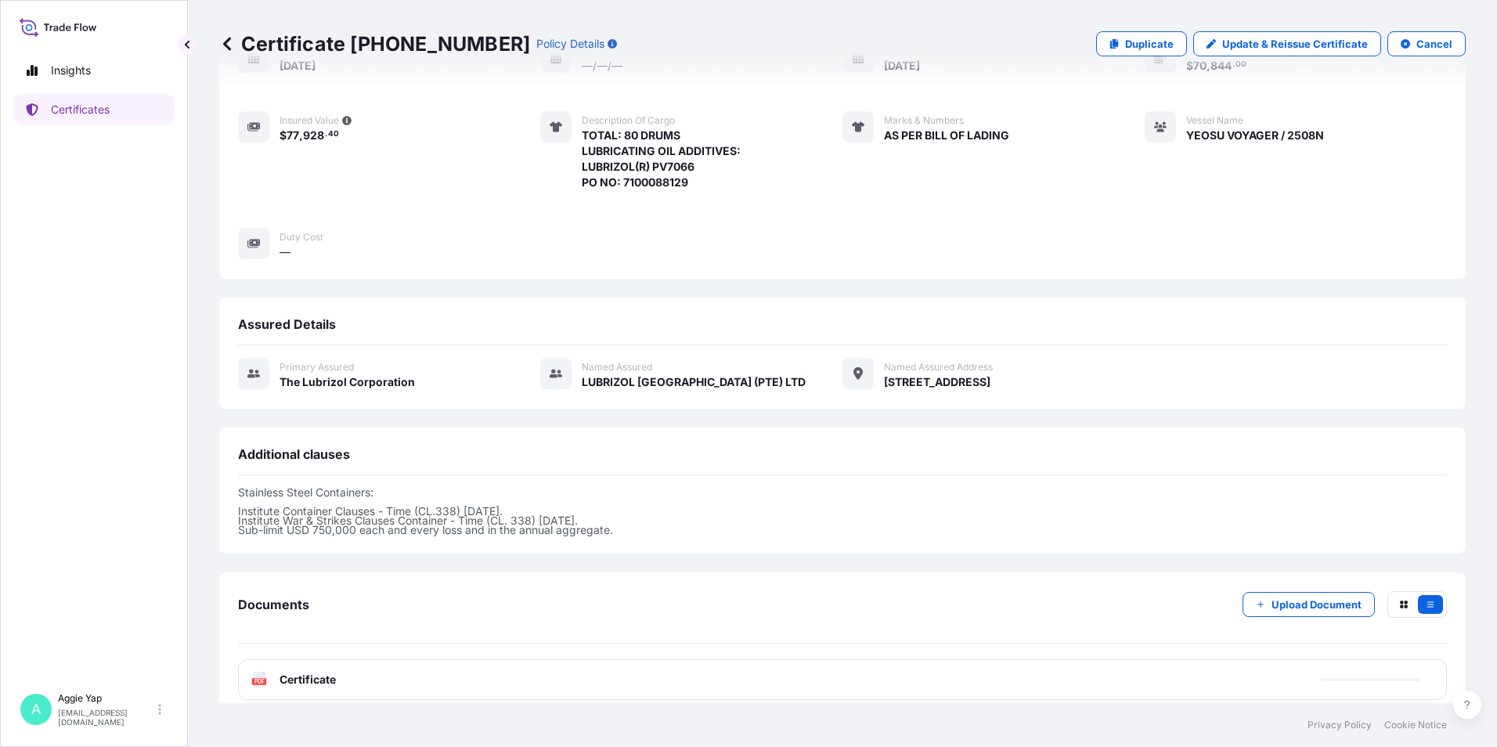
click at [529, 672] on div "PDF Certificate" at bounding box center [842, 679] width 1209 height 41
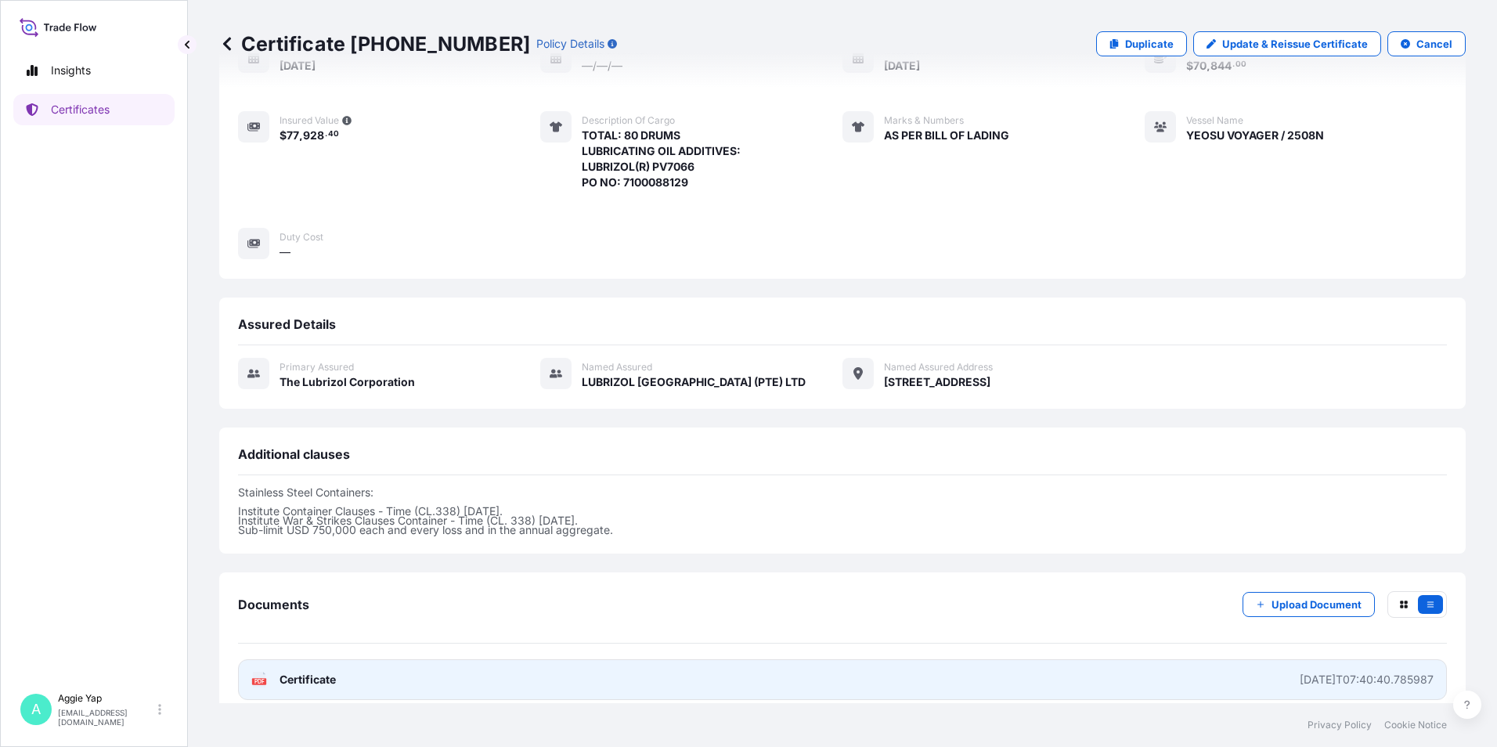
click at [750, 667] on link "PDF Certificate [DATE]T07:40:40.785987" at bounding box center [842, 679] width 1209 height 41
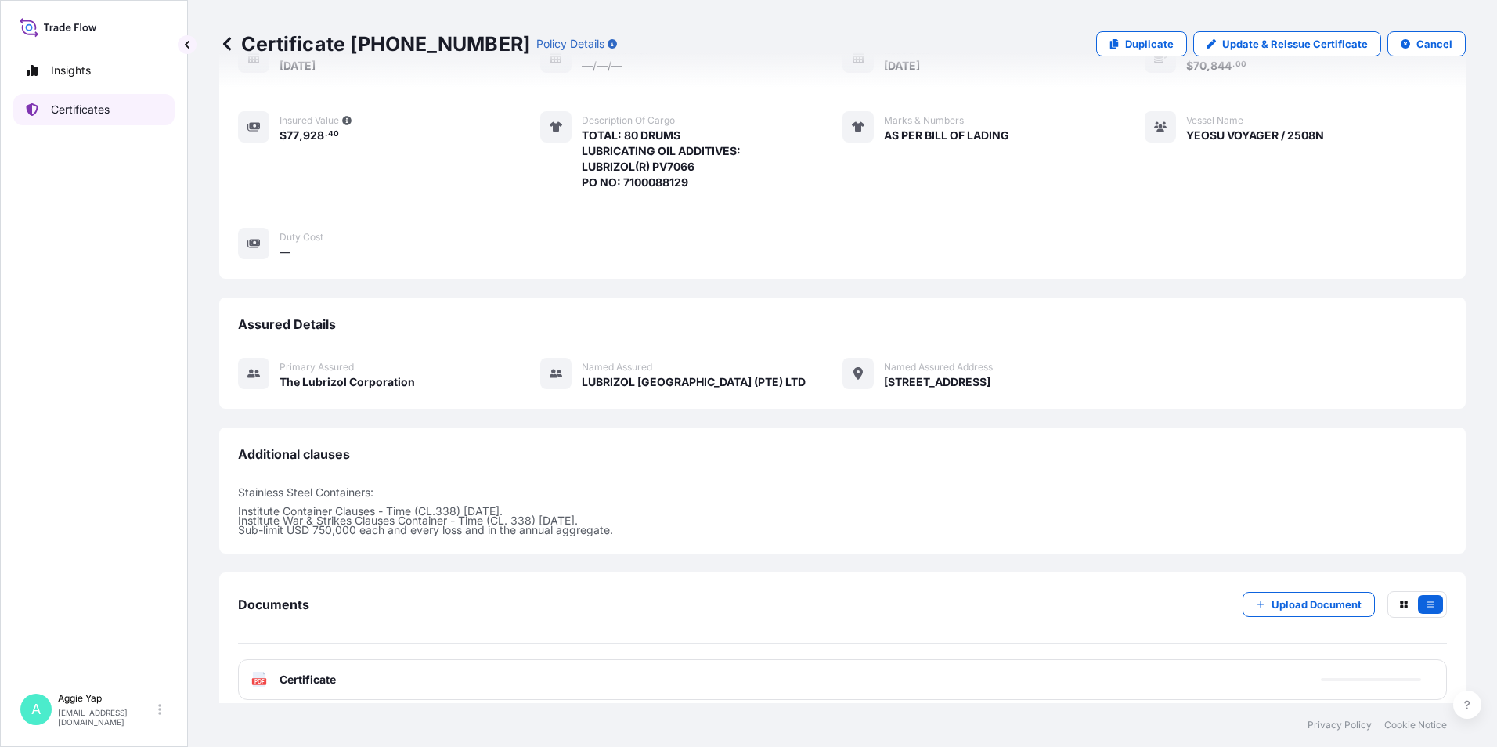
click at [68, 124] on link "Certificates" at bounding box center [93, 109] width 161 height 31
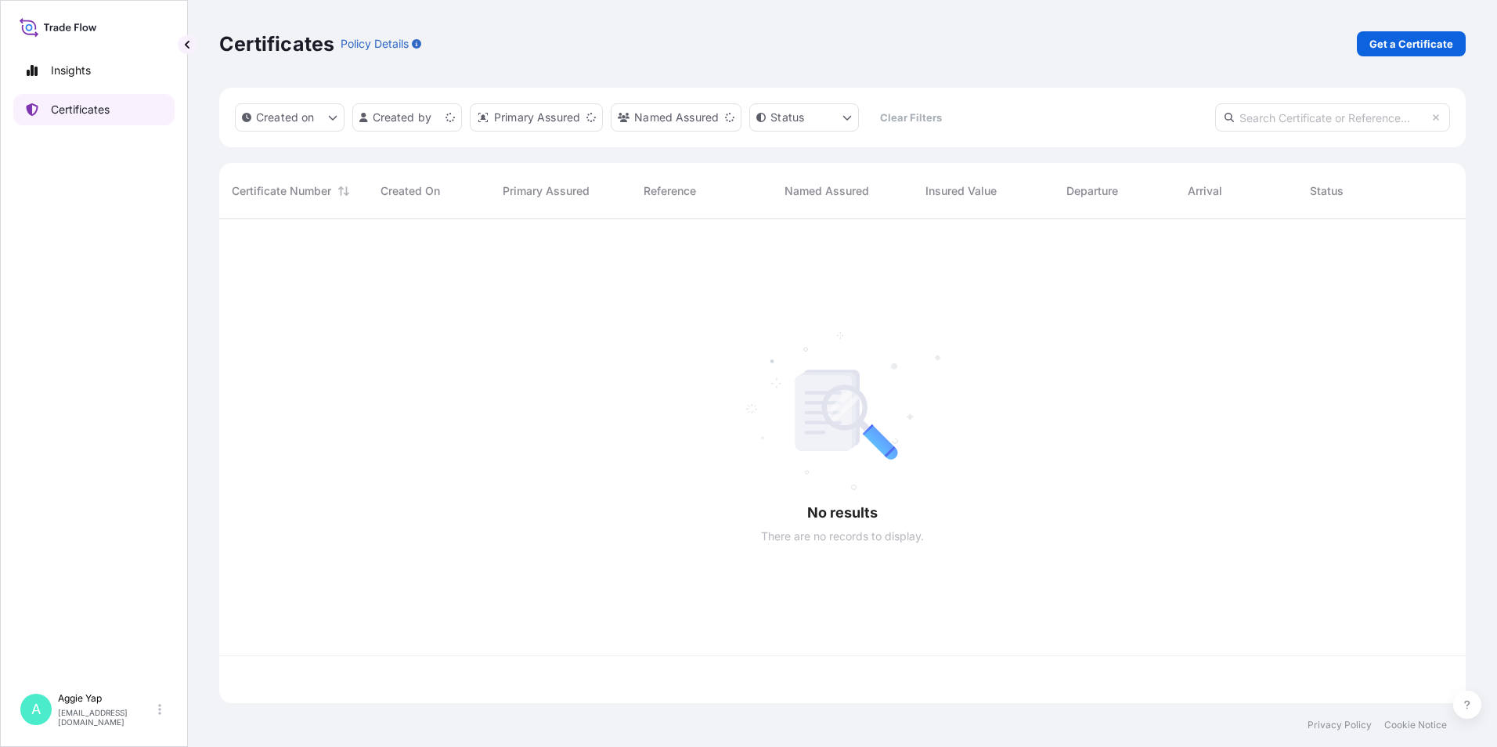
scroll to position [481, 1235]
